Goal: Navigation & Orientation: Find specific page/section

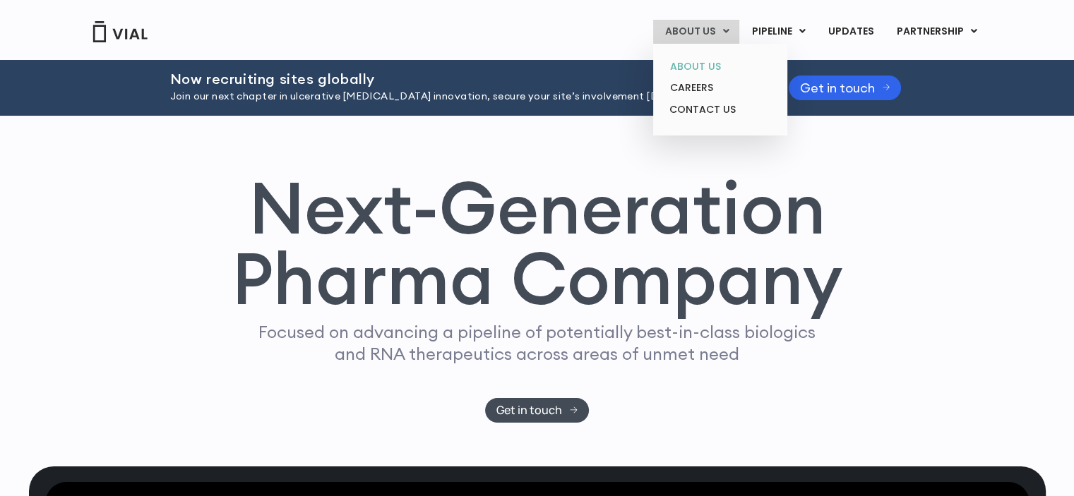
click at [711, 64] on link "ABOUT US" at bounding box center [720, 67] width 124 height 22
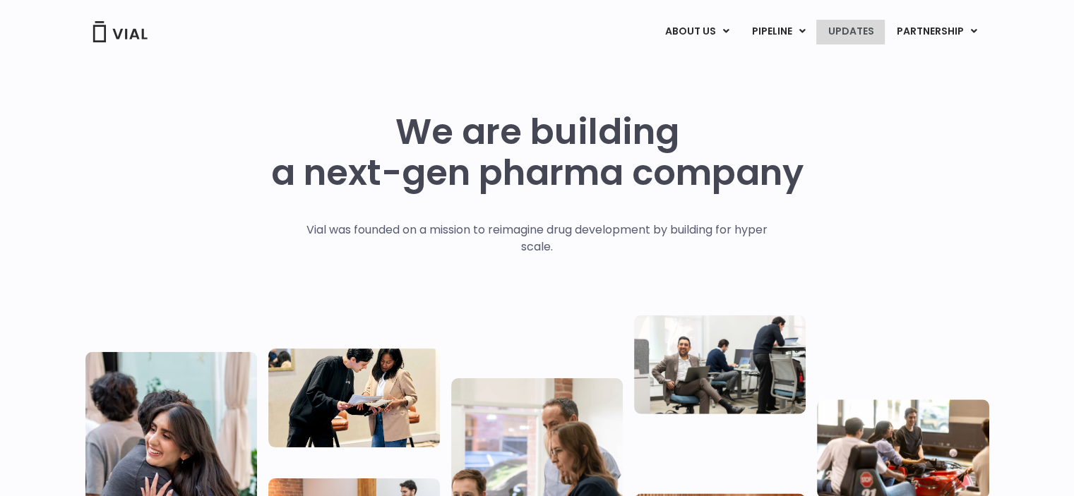
click at [850, 27] on link "UPDATES" at bounding box center [850, 32] width 68 height 24
